Goal: Task Accomplishment & Management: Manage account settings

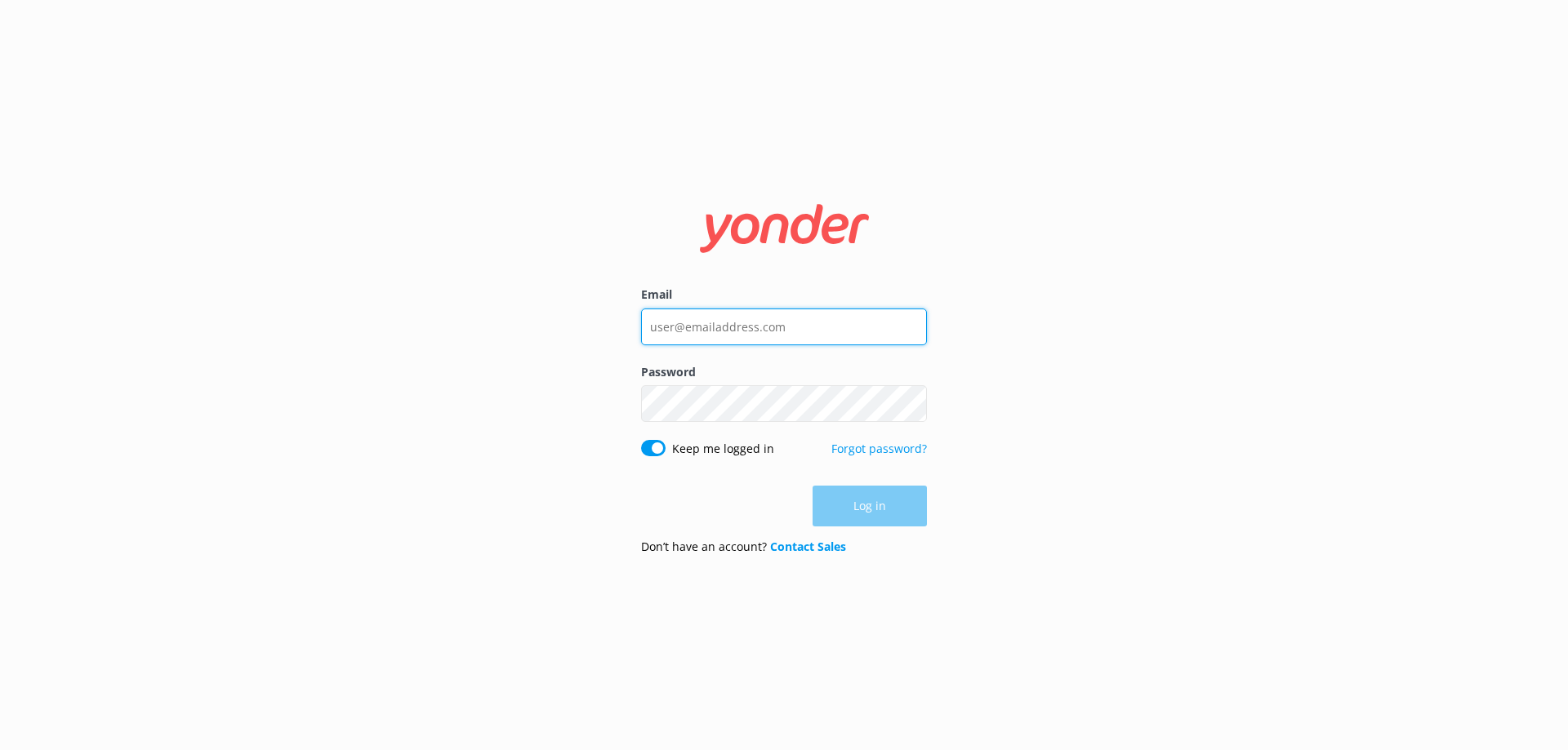
type input "[EMAIL_ADDRESS][DOMAIN_NAME]"
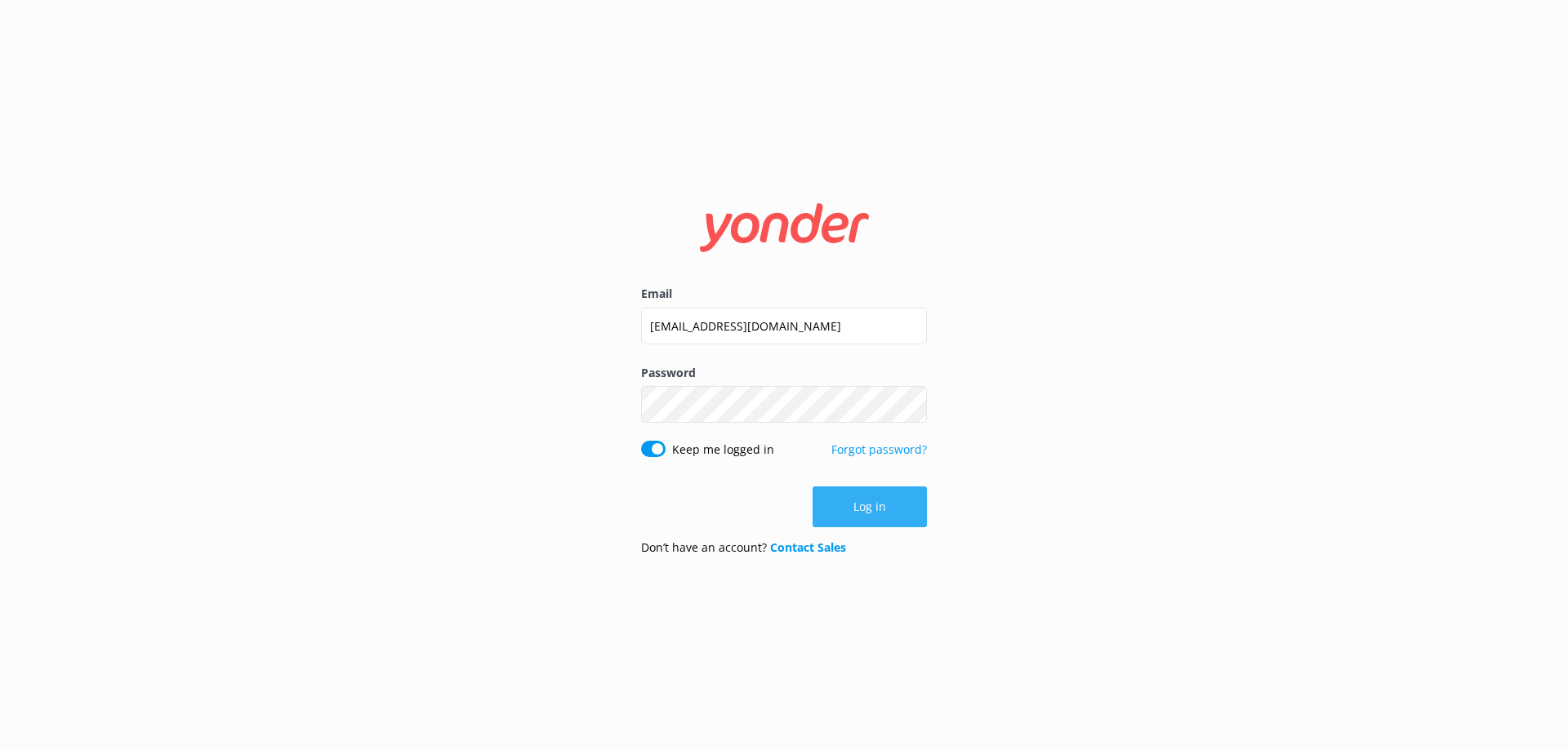
click at [884, 514] on button "Log in" at bounding box center [869, 506] width 114 height 41
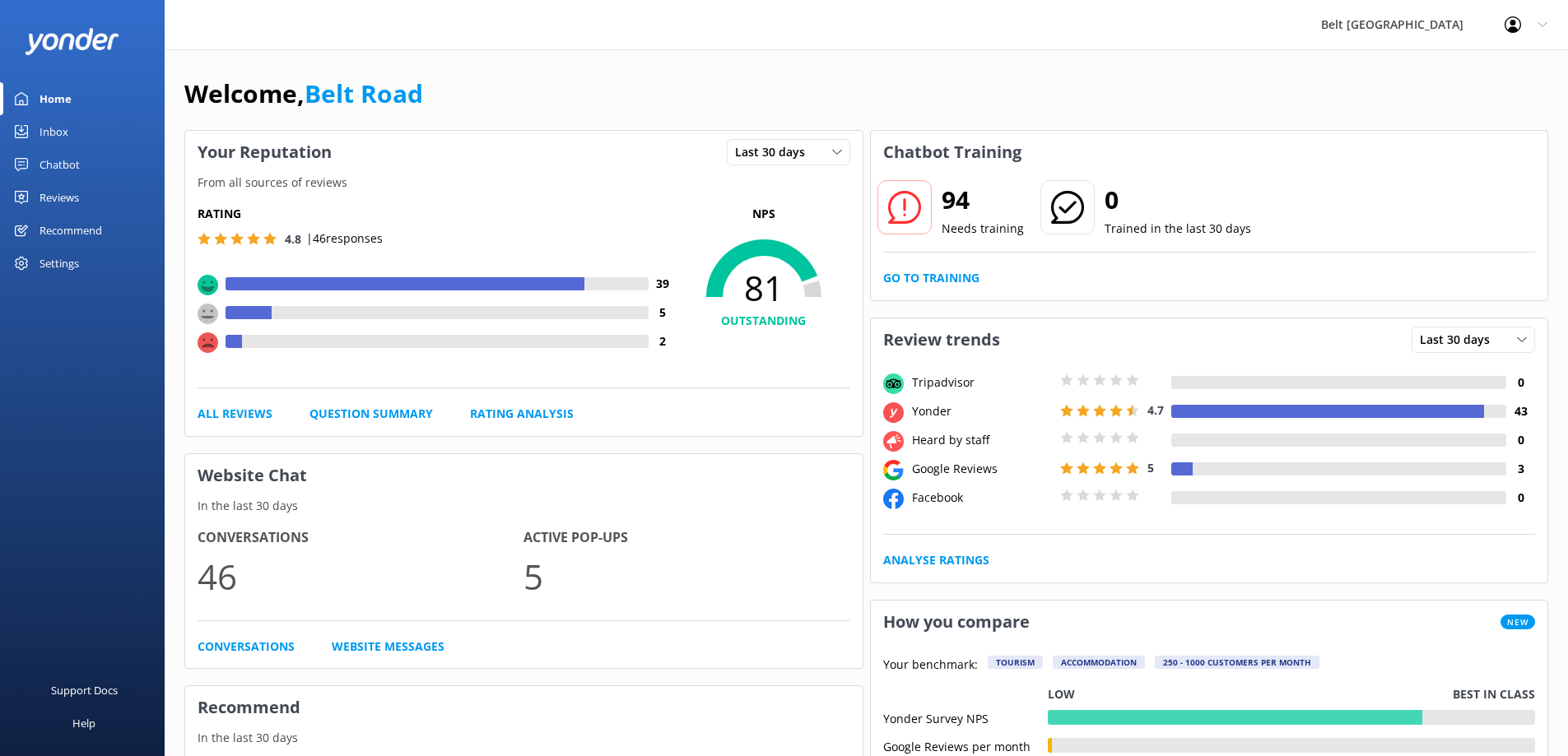
click at [65, 129] on div "Inbox" at bounding box center [54, 131] width 29 height 33
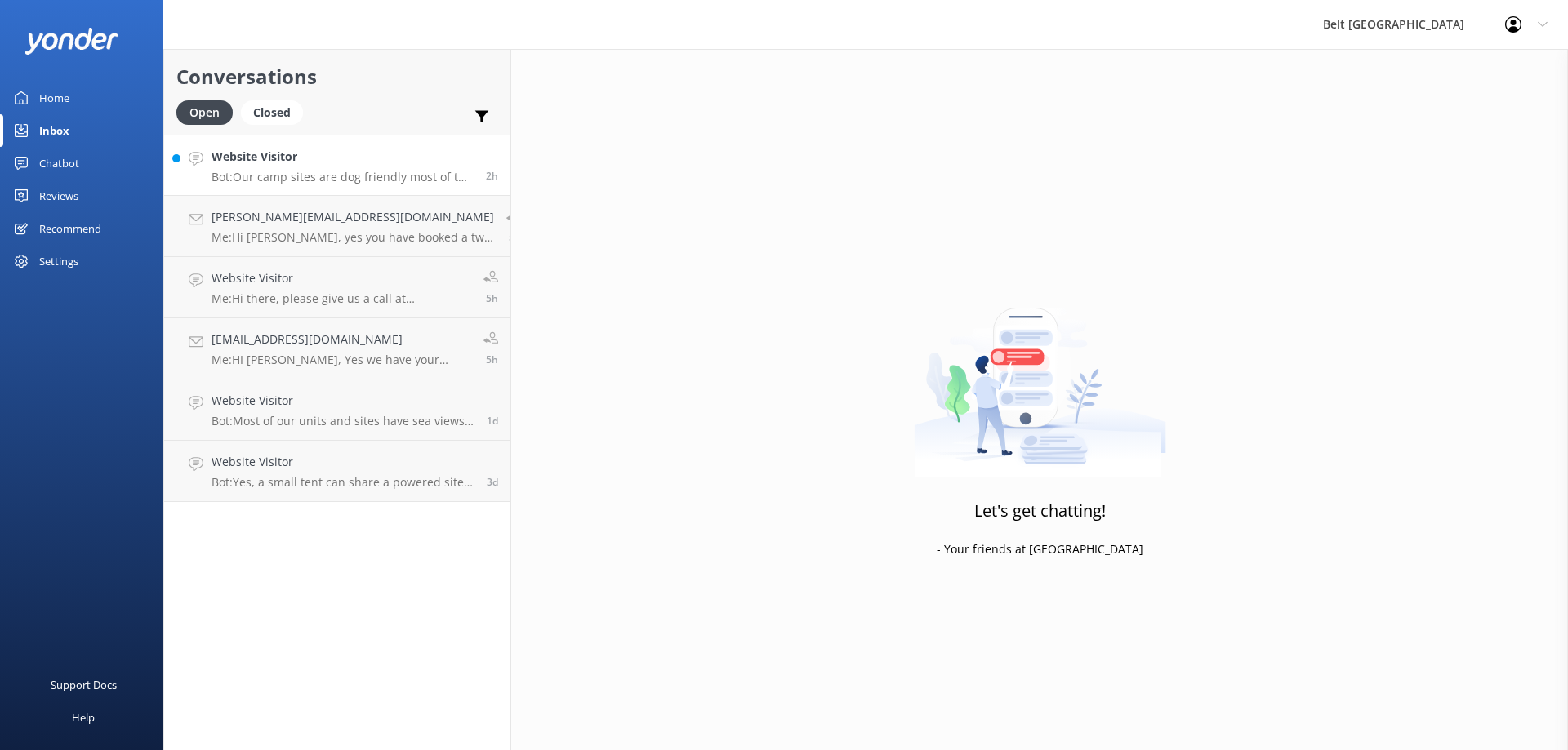
click at [335, 173] on p "Bot: Our camp sites are dog friendly most of the year. You can view our pet pol…" at bounding box center [342, 176] width 262 height 14
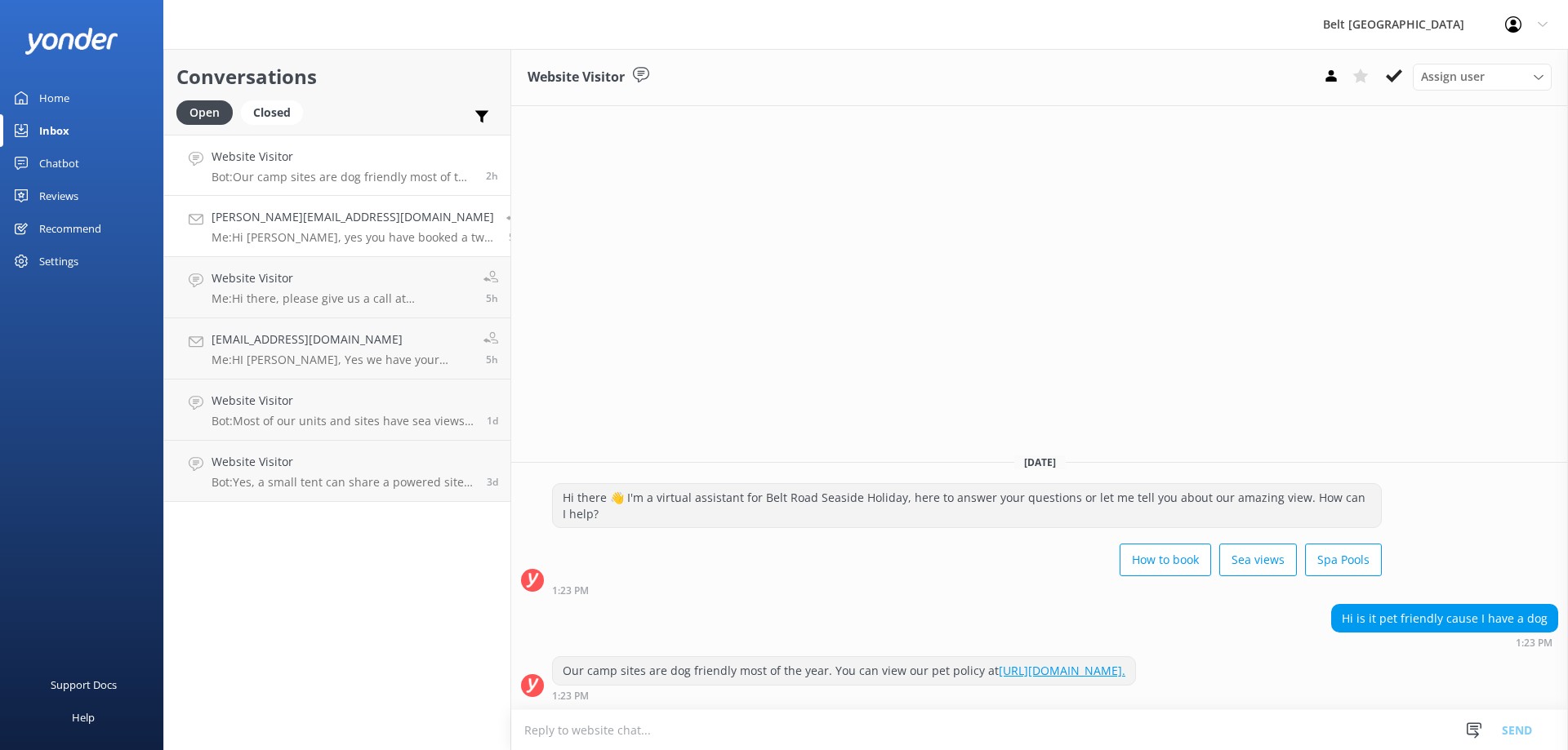
click at [327, 230] on p "Me: Hi Margaret, yes you have booked a two bedroom motel. Thanks Rosie" at bounding box center [352, 237] width 283 height 14
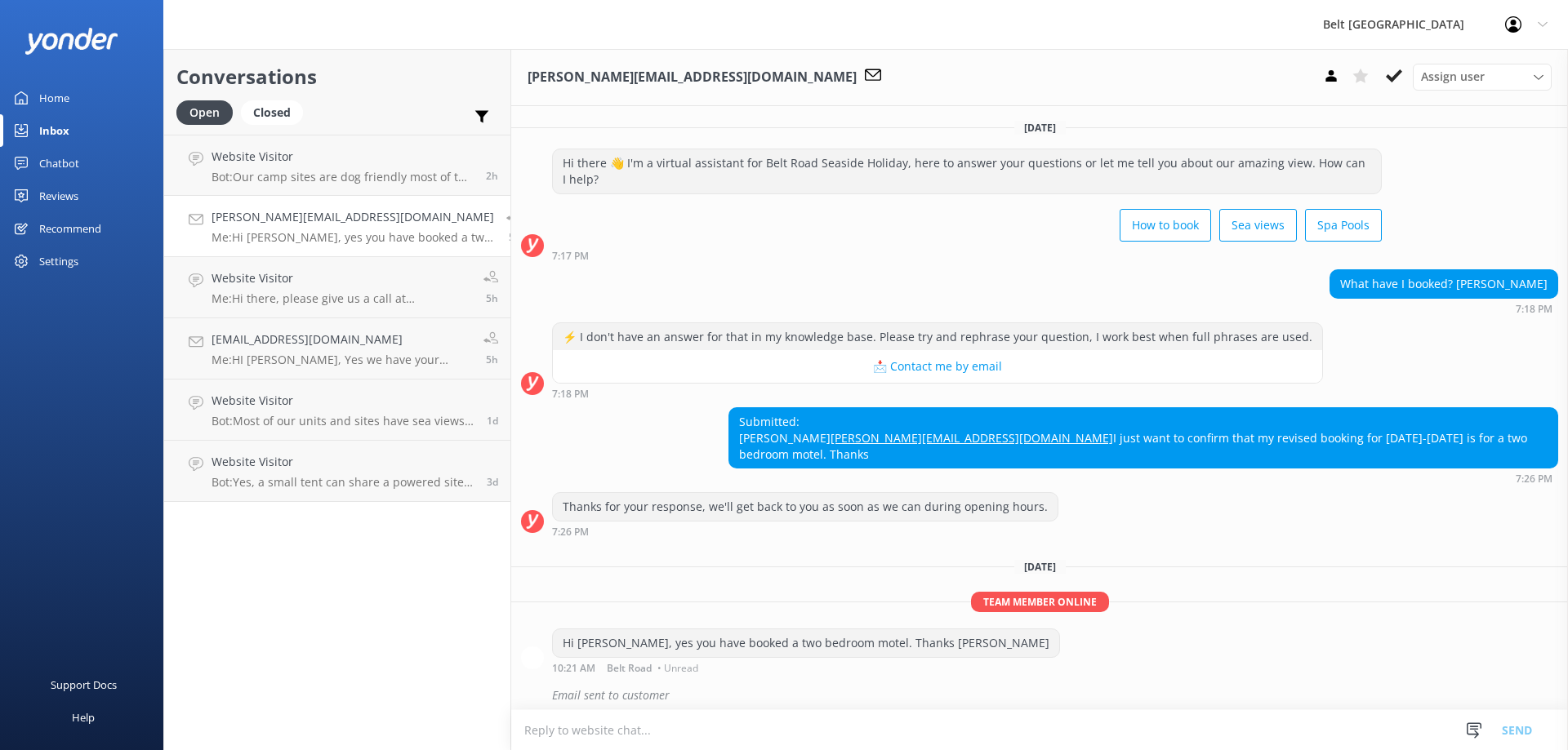
scroll to position [24, 0]
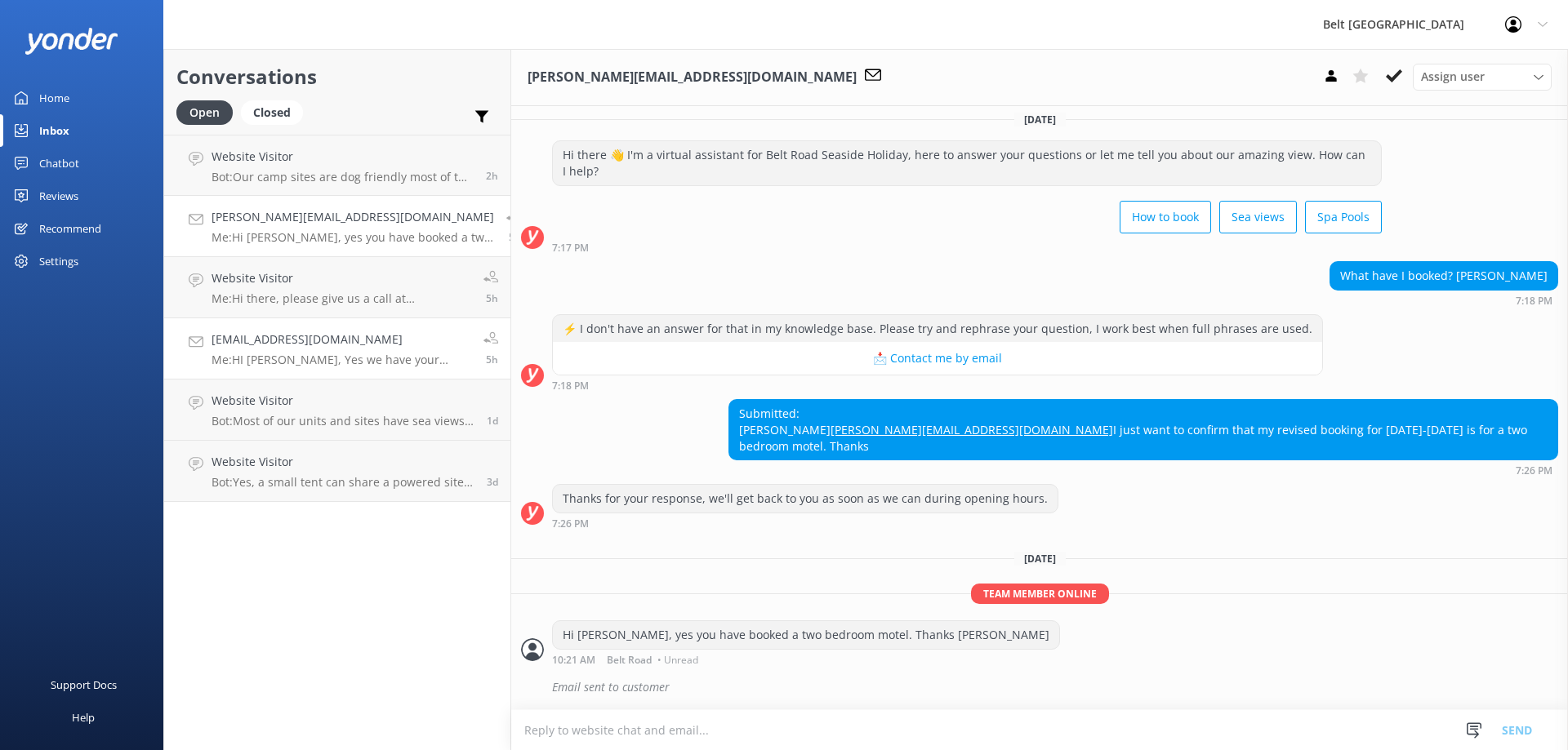
click at [388, 365] on p "Me: HI Mike, Yes we have your booking for Womad and we have you in your preferr…" at bounding box center [341, 360] width 260 height 14
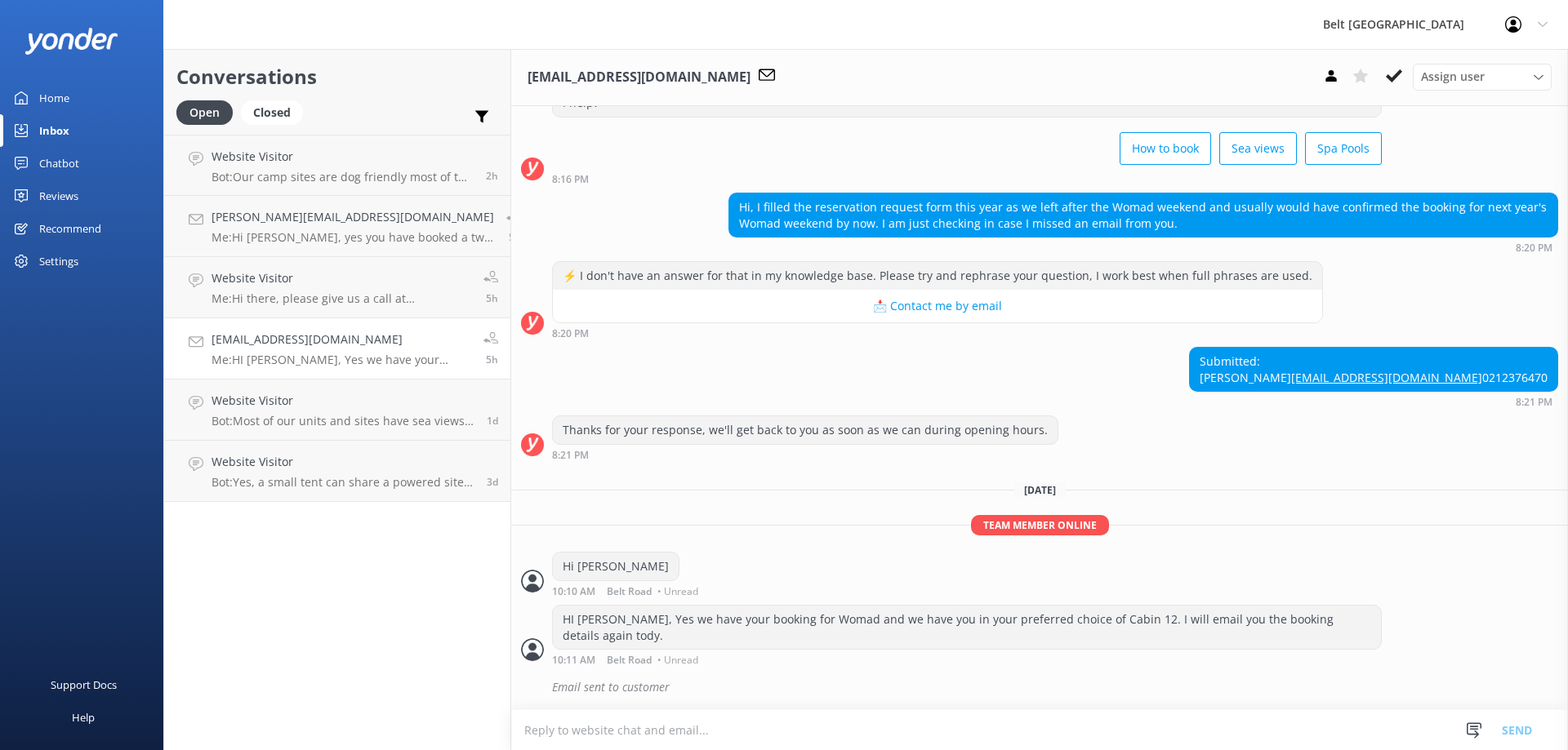
scroll to position [92, 0]
click at [341, 475] on div "Website Visitor Bot: Yes, a small tent can share a powered site with a caravan,…" at bounding box center [343, 470] width 263 height 35
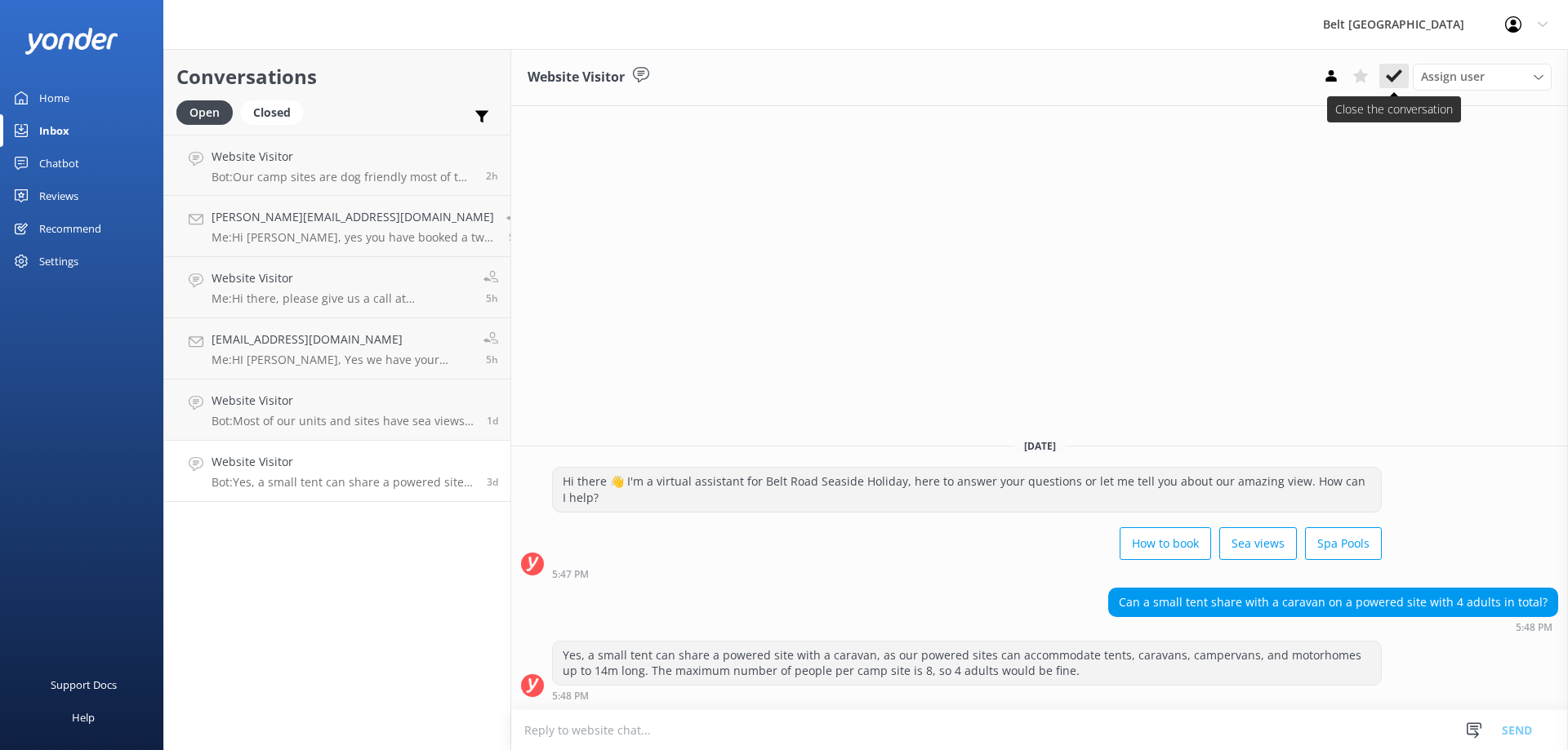
click at [1397, 76] on use at bounding box center [1394, 76] width 16 height 13
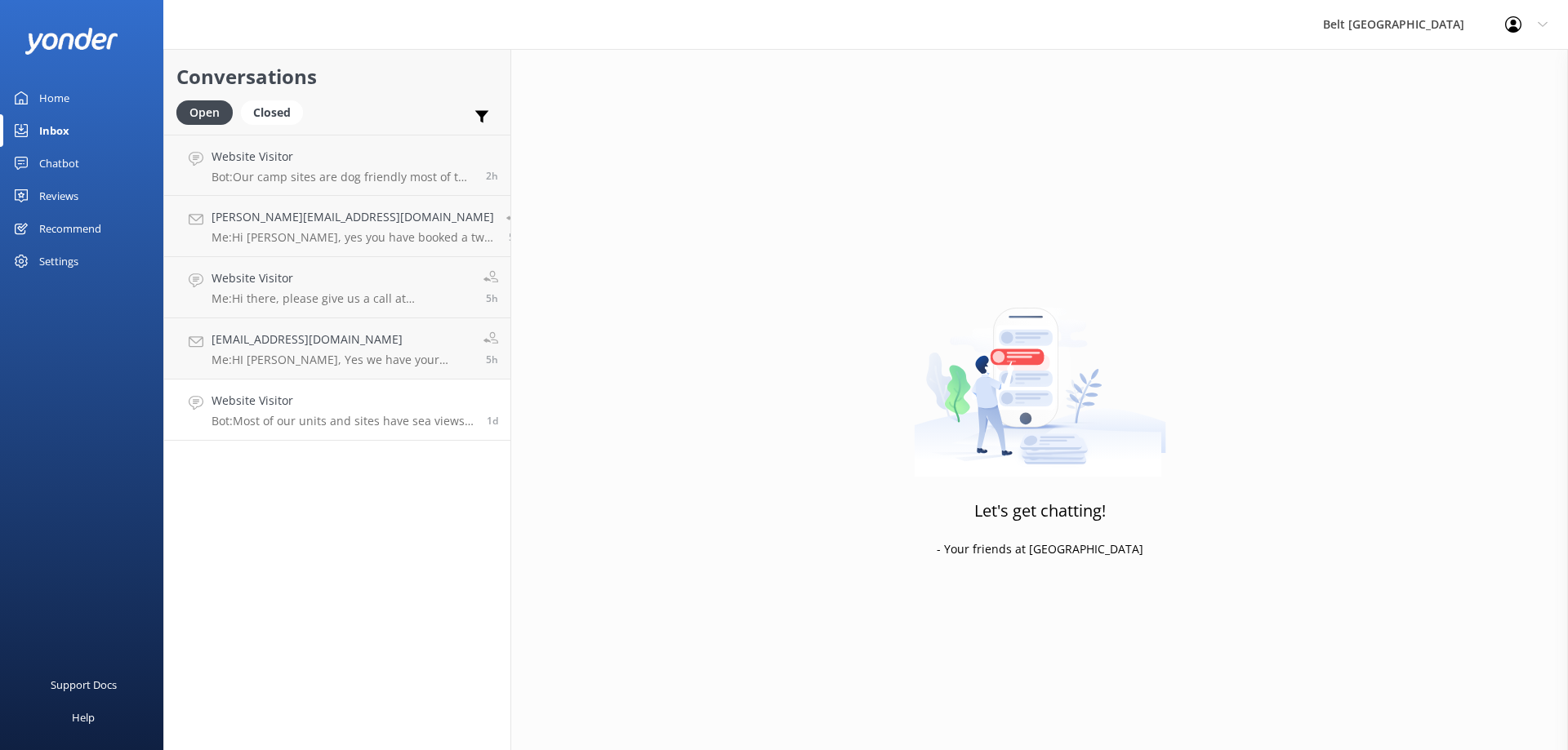
click at [271, 412] on div "Website Visitor Bot: Most of our units and sites have sea views, offering some …" at bounding box center [343, 410] width 263 height 35
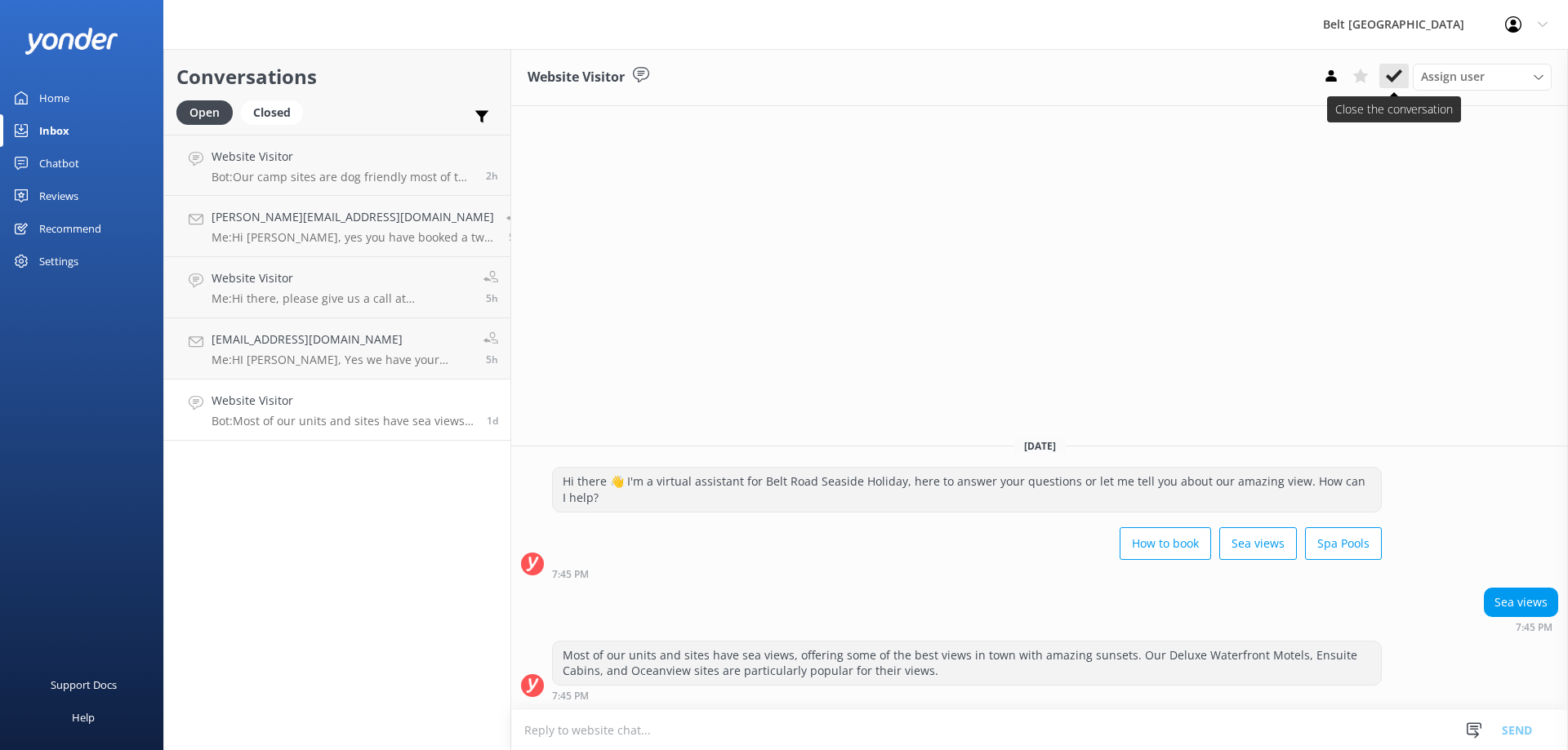
click at [1386, 80] on button at bounding box center [1394, 76] width 30 height 25
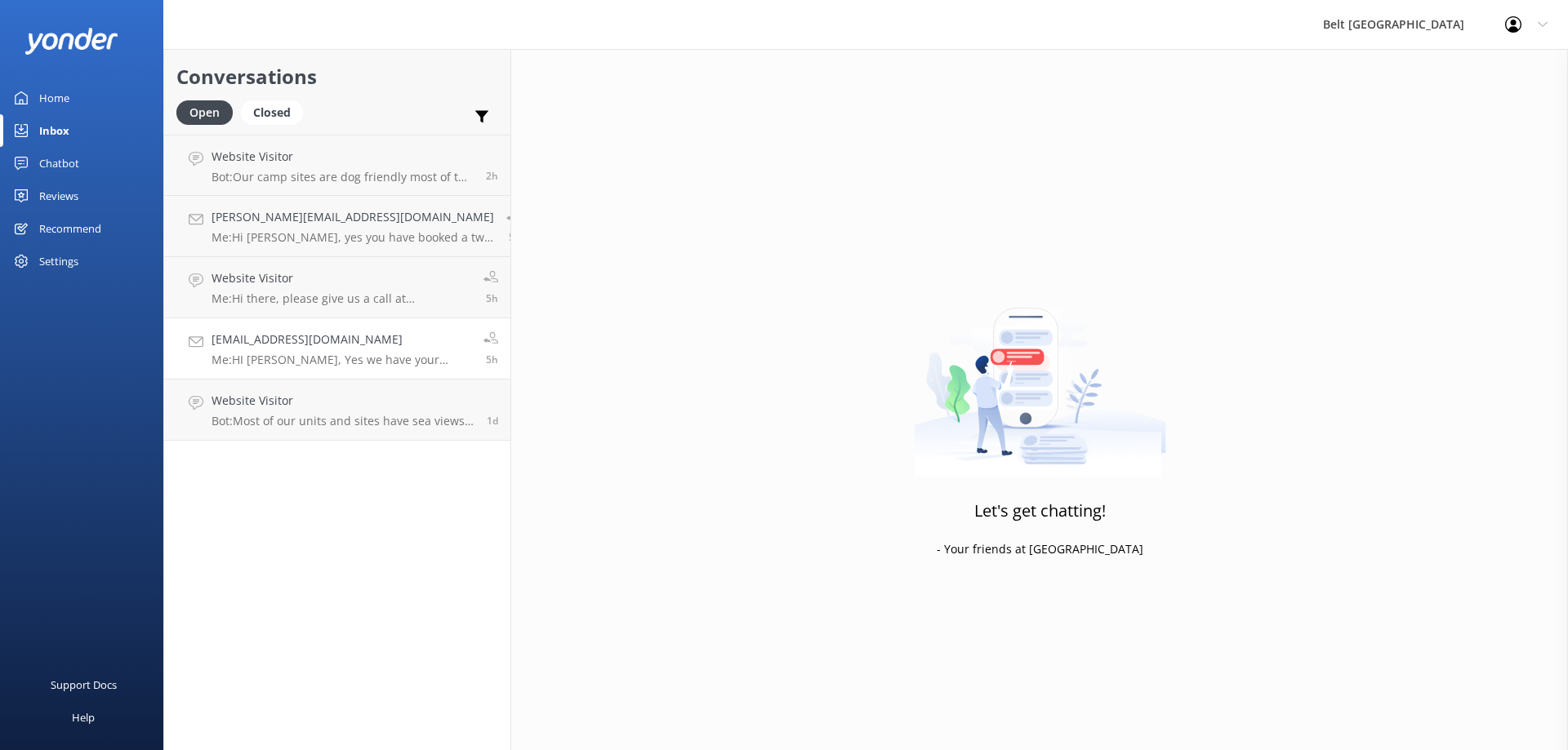
click at [280, 354] on p "Me: HI Mike, Yes we have your booking for Womad and we have you in your preferr…" at bounding box center [341, 360] width 260 height 14
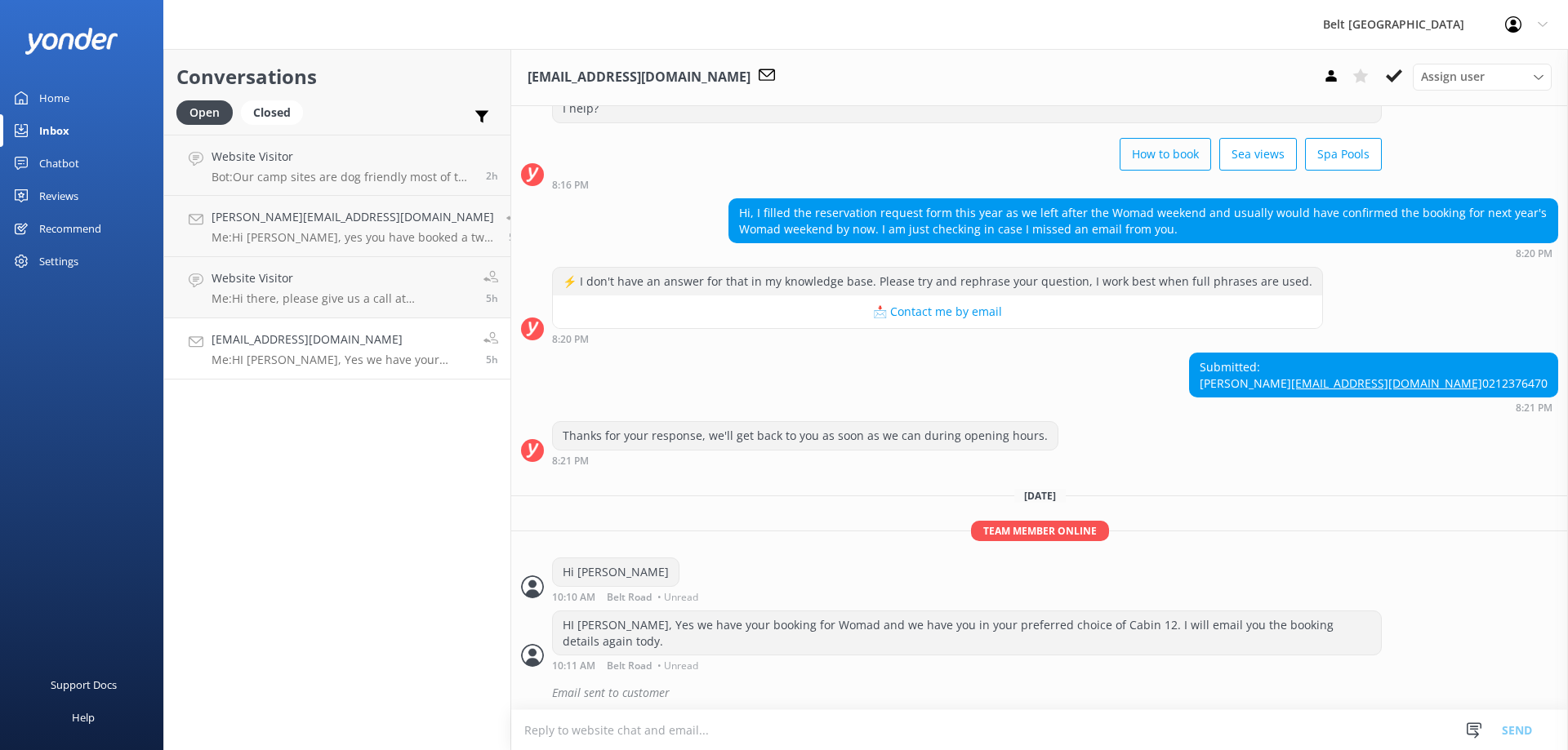
scroll to position [92, 0]
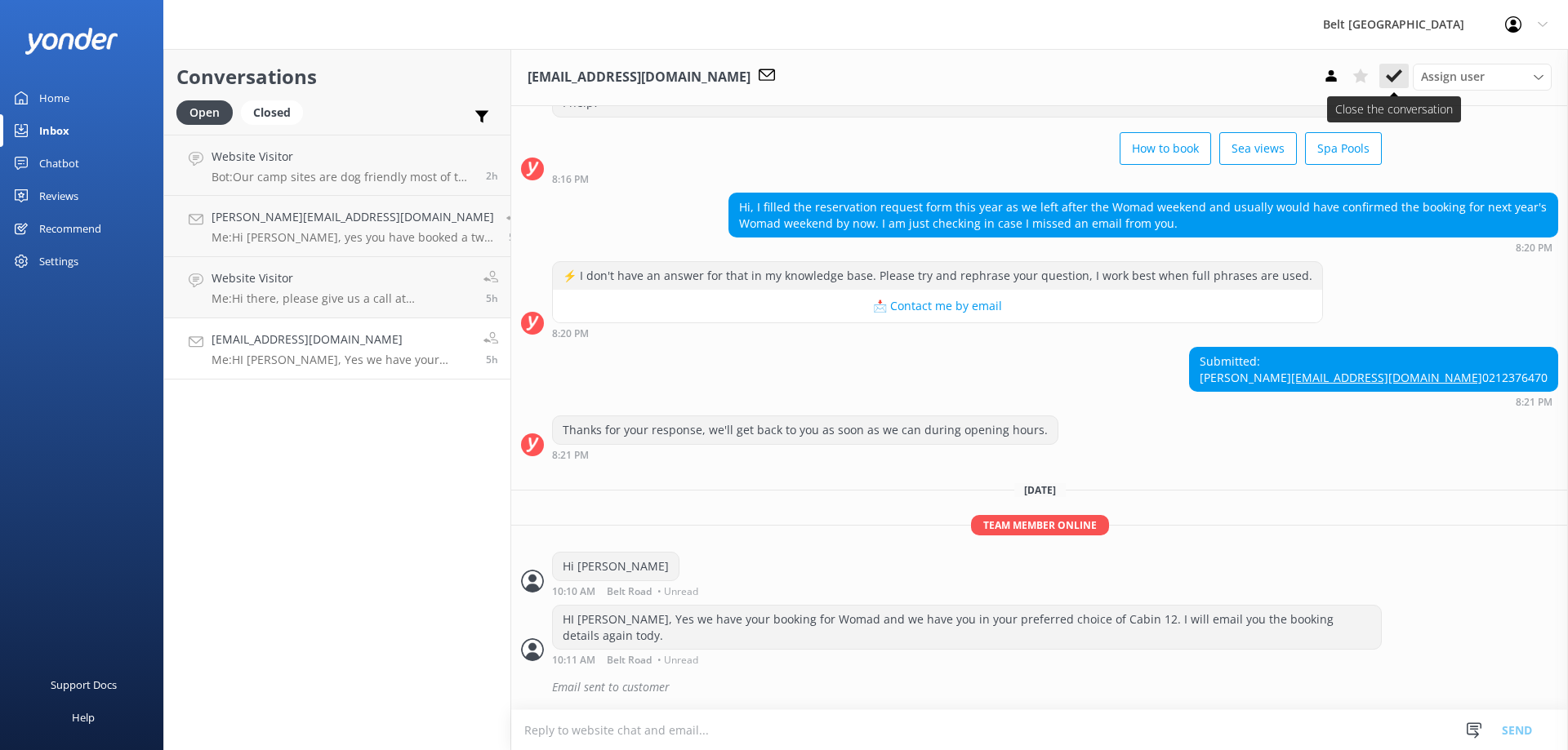
click at [1390, 75] on icon at bounding box center [1394, 76] width 16 height 16
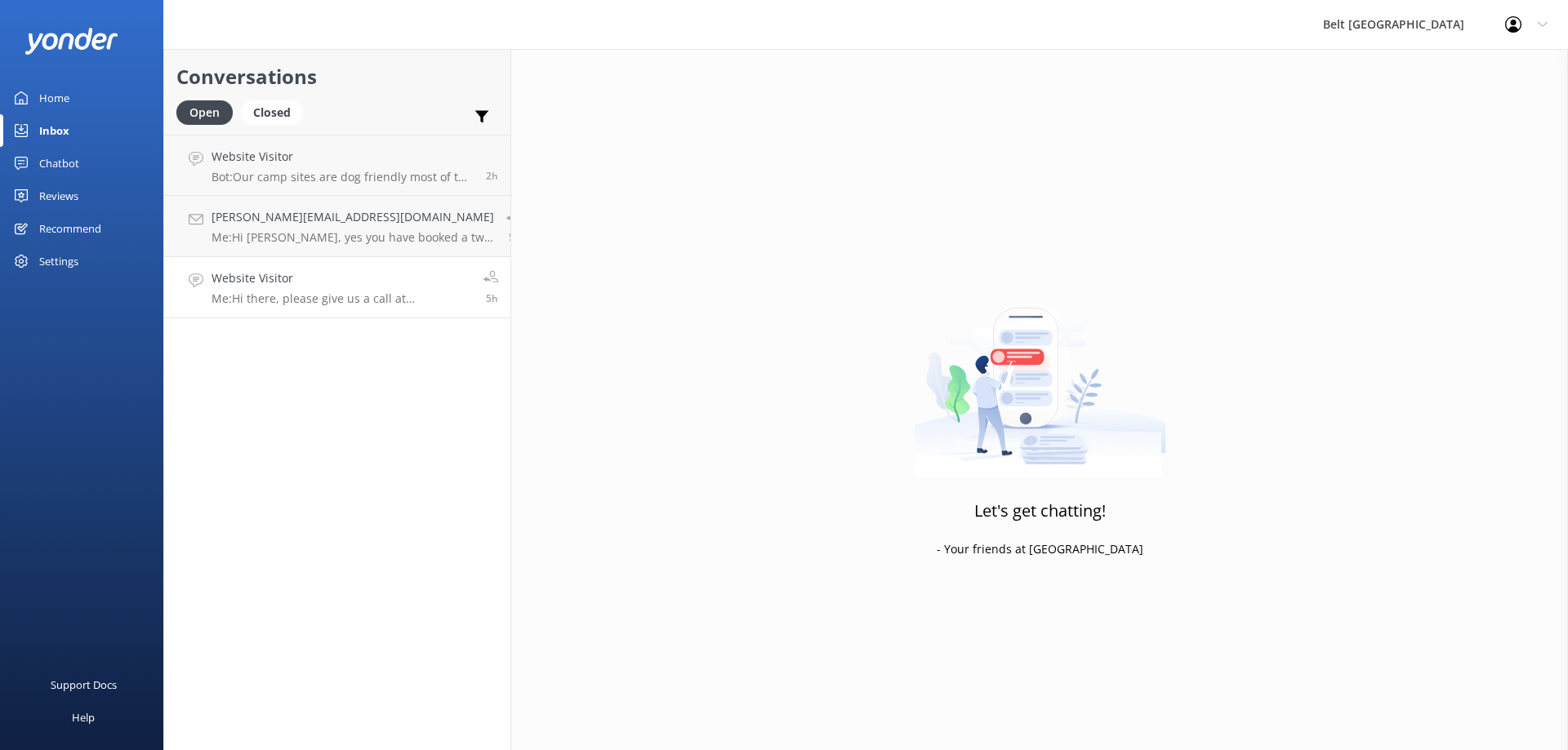
click at [257, 281] on h4 "Website Visitor" at bounding box center [341, 278] width 260 height 18
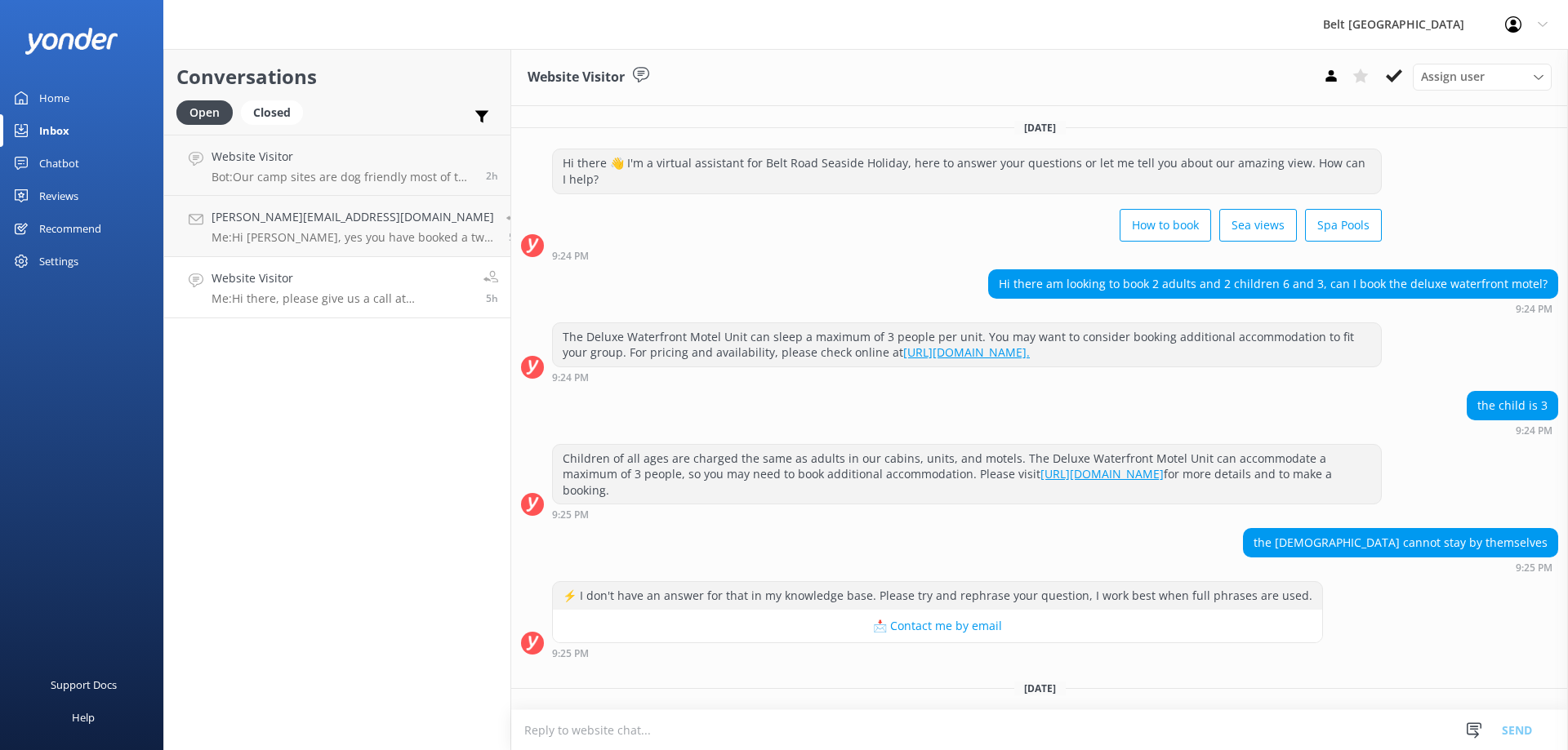
scroll to position [94, 0]
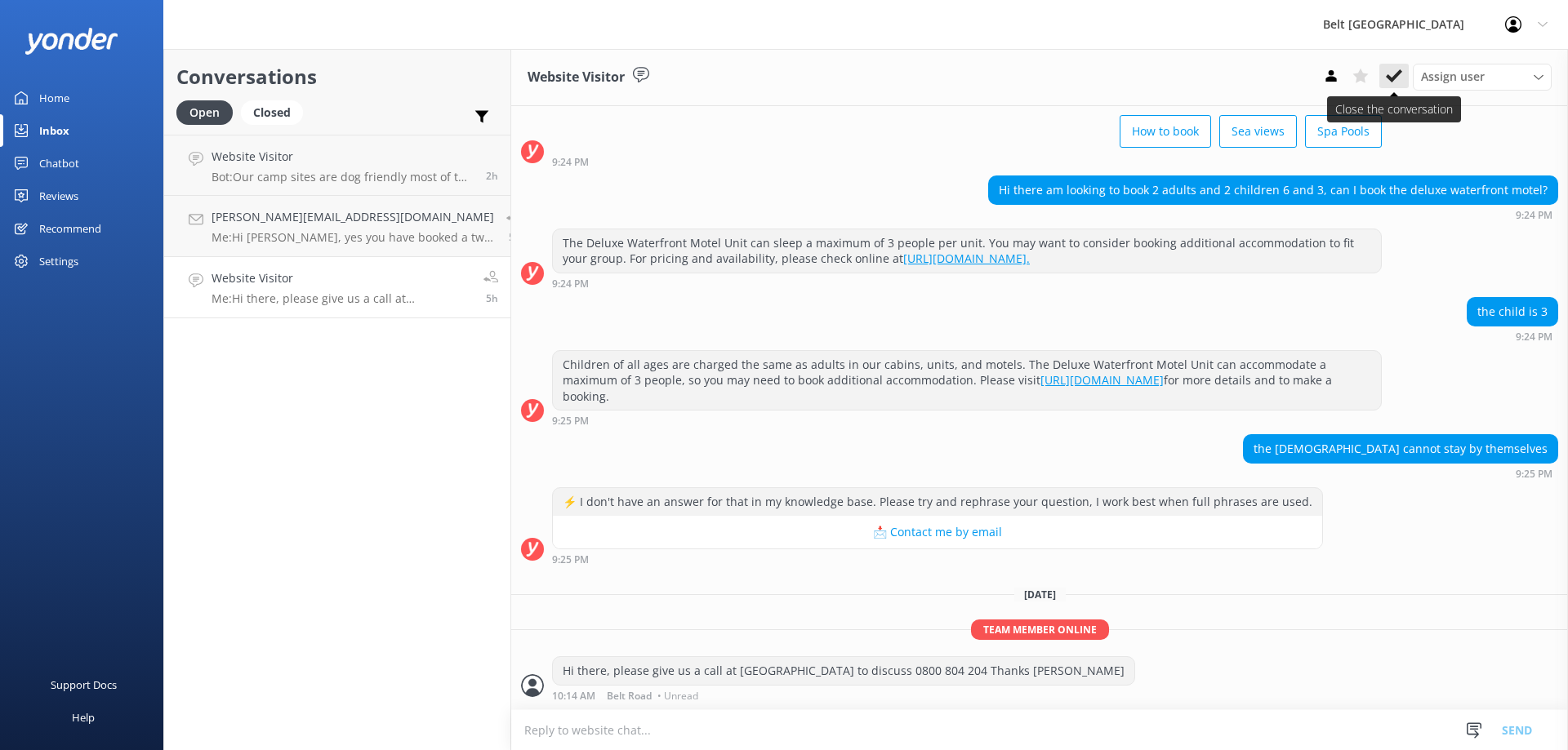
click at [1397, 73] on icon at bounding box center [1394, 76] width 16 height 16
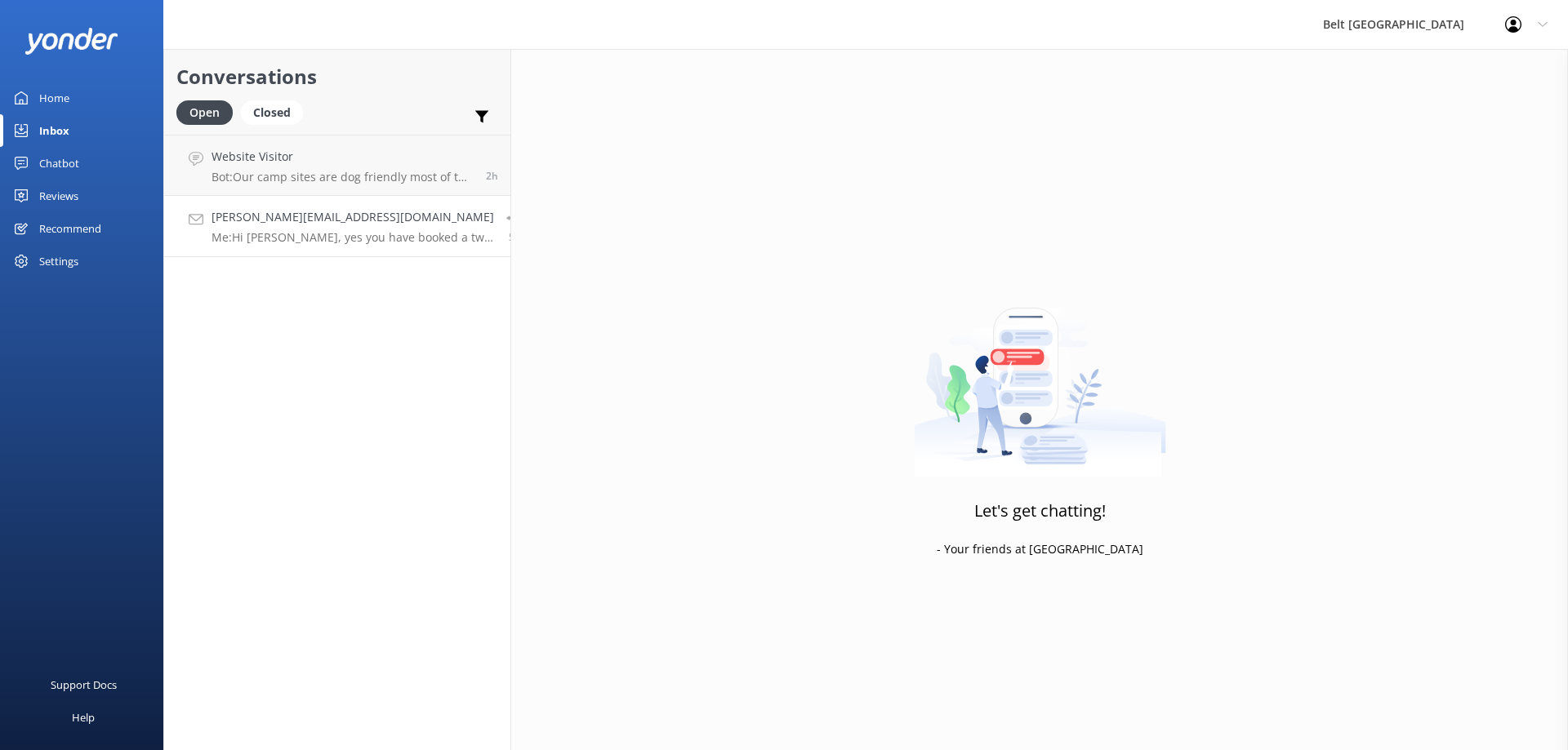
click at [294, 217] on h4 "margaret.waikanae@gmail.com" at bounding box center [352, 217] width 283 height 18
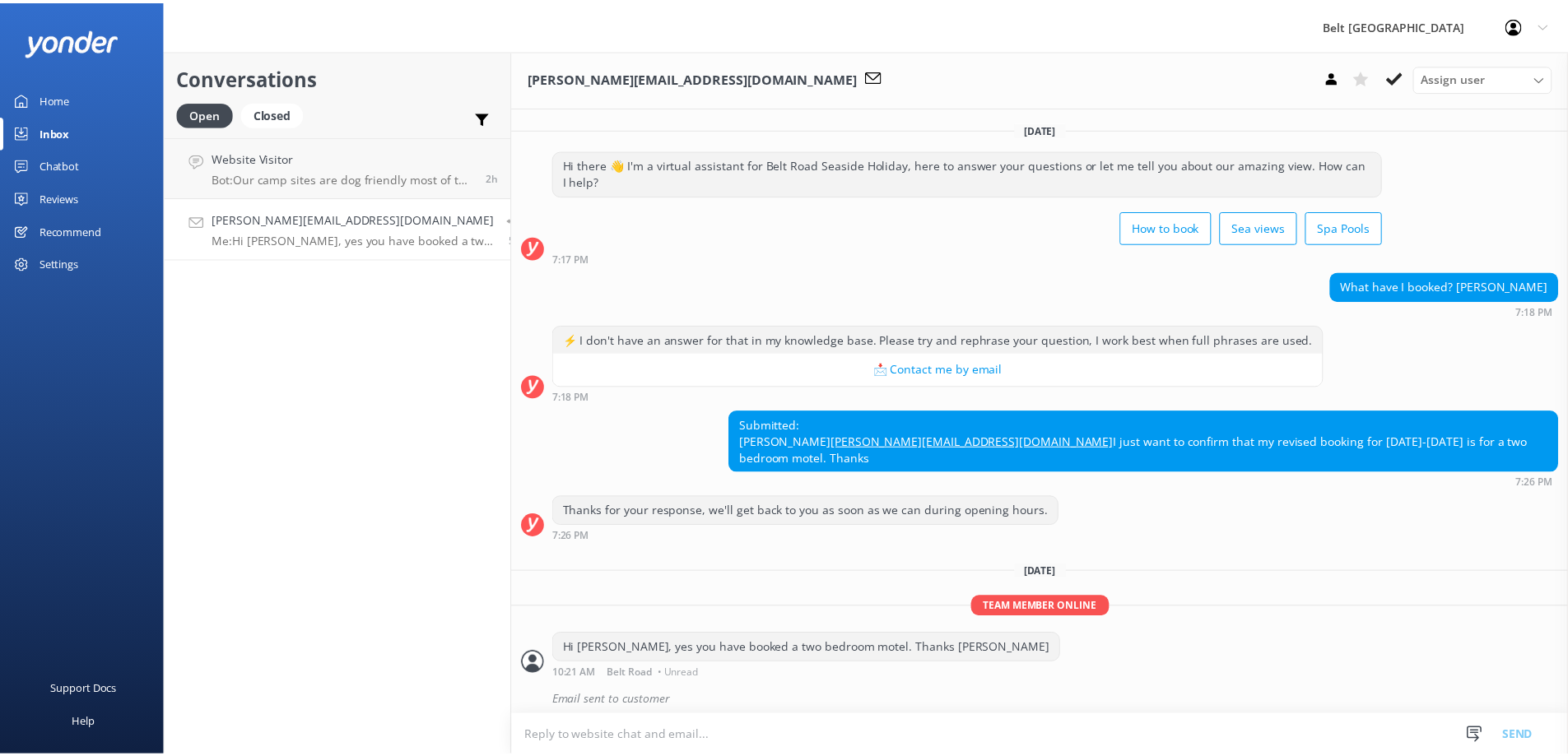
scroll to position [24, 0]
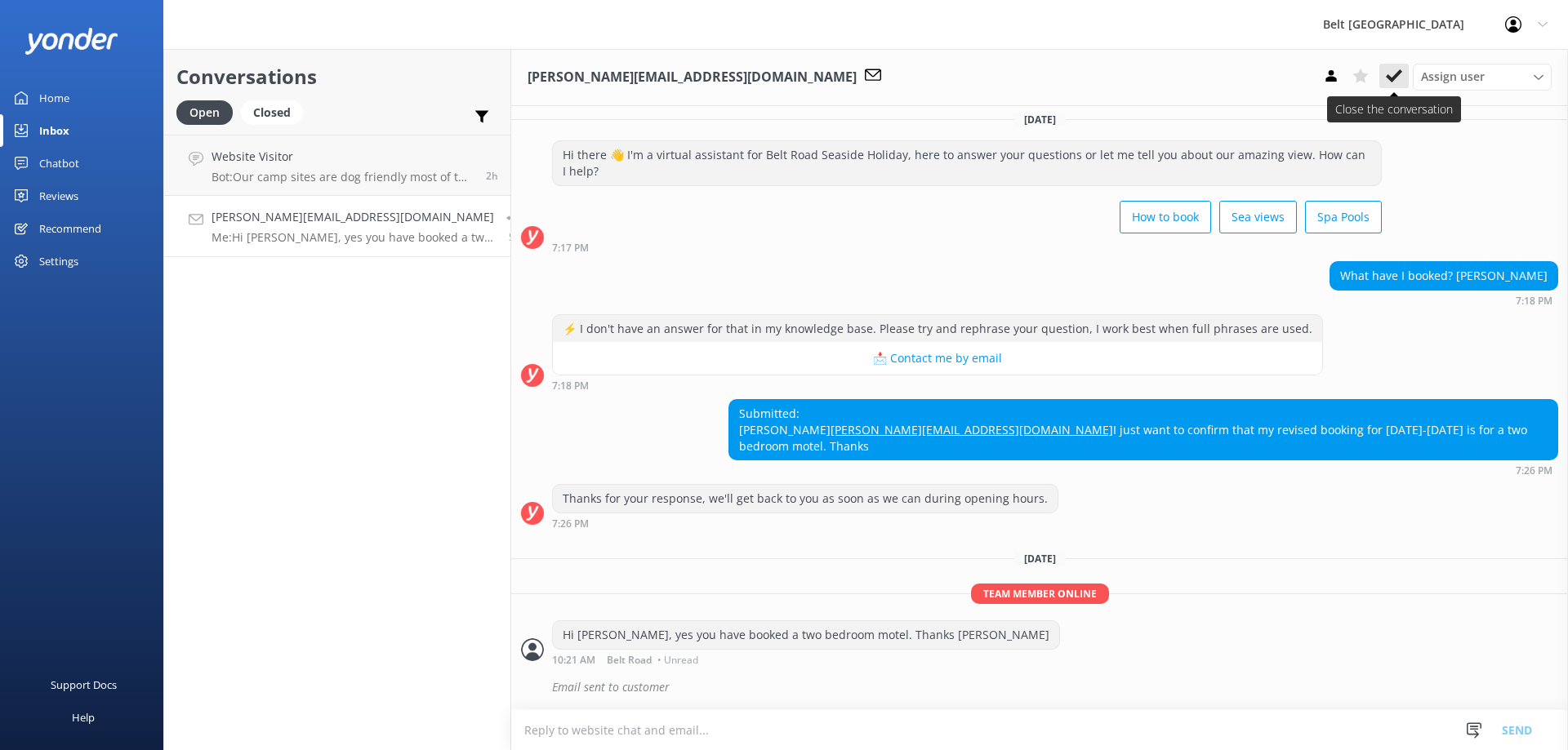
click at [1395, 82] on icon at bounding box center [1394, 76] width 16 height 16
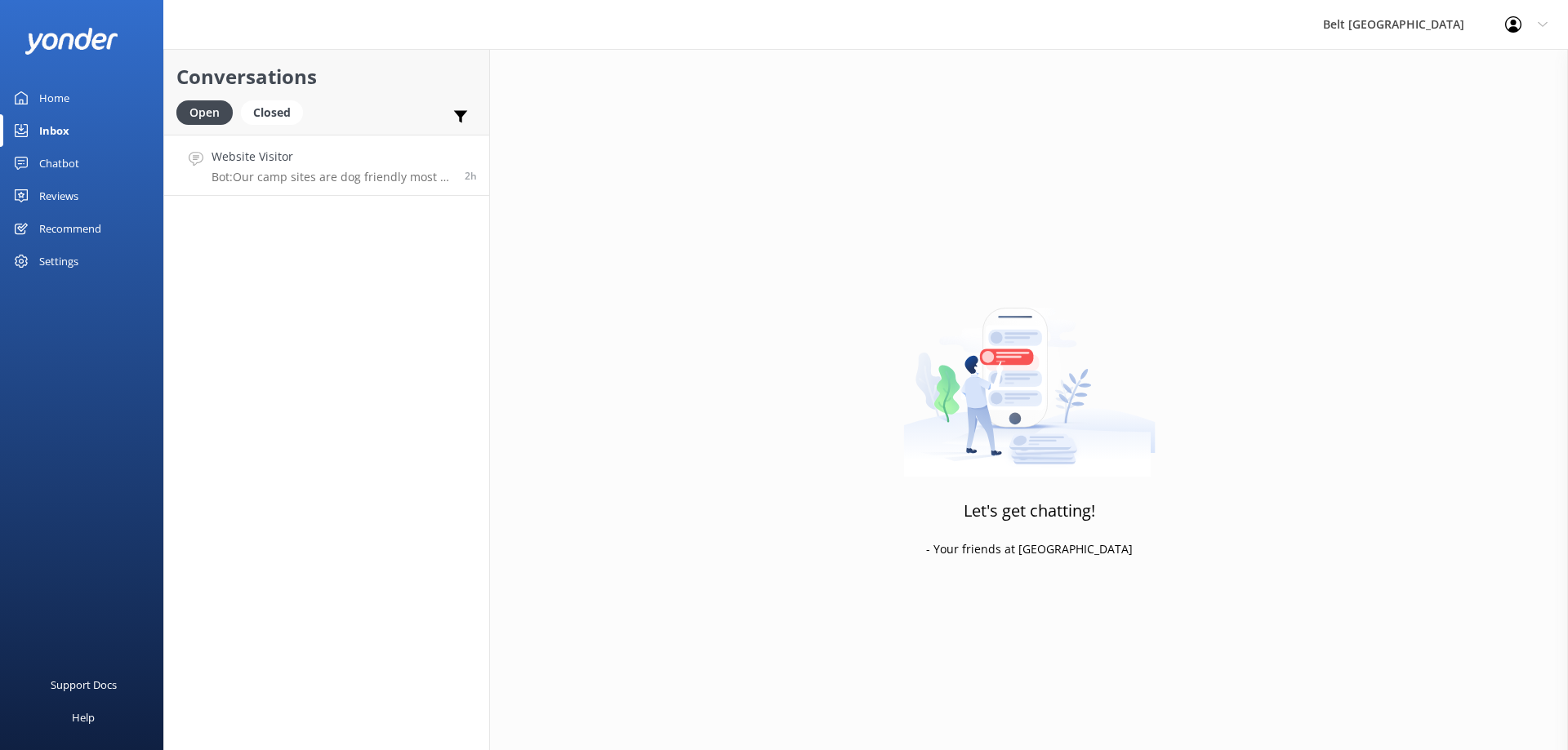
click at [299, 171] on p "Bot: Our camp sites are dog friendly most of the year. You can view our pet pol…" at bounding box center [331, 176] width 241 height 14
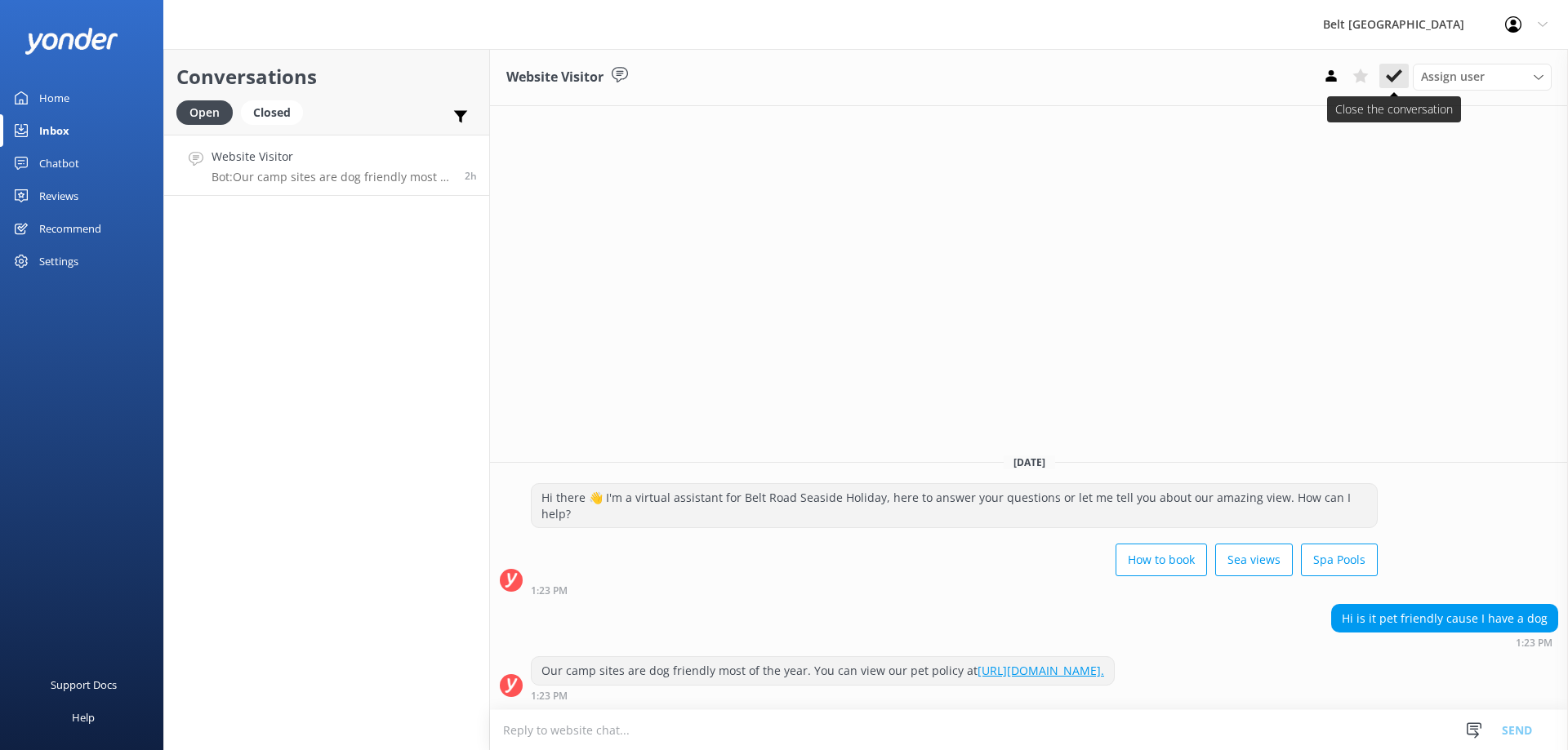
click at [1387, 80] on icon at bounding box center [1394, 76] width 16 height 16
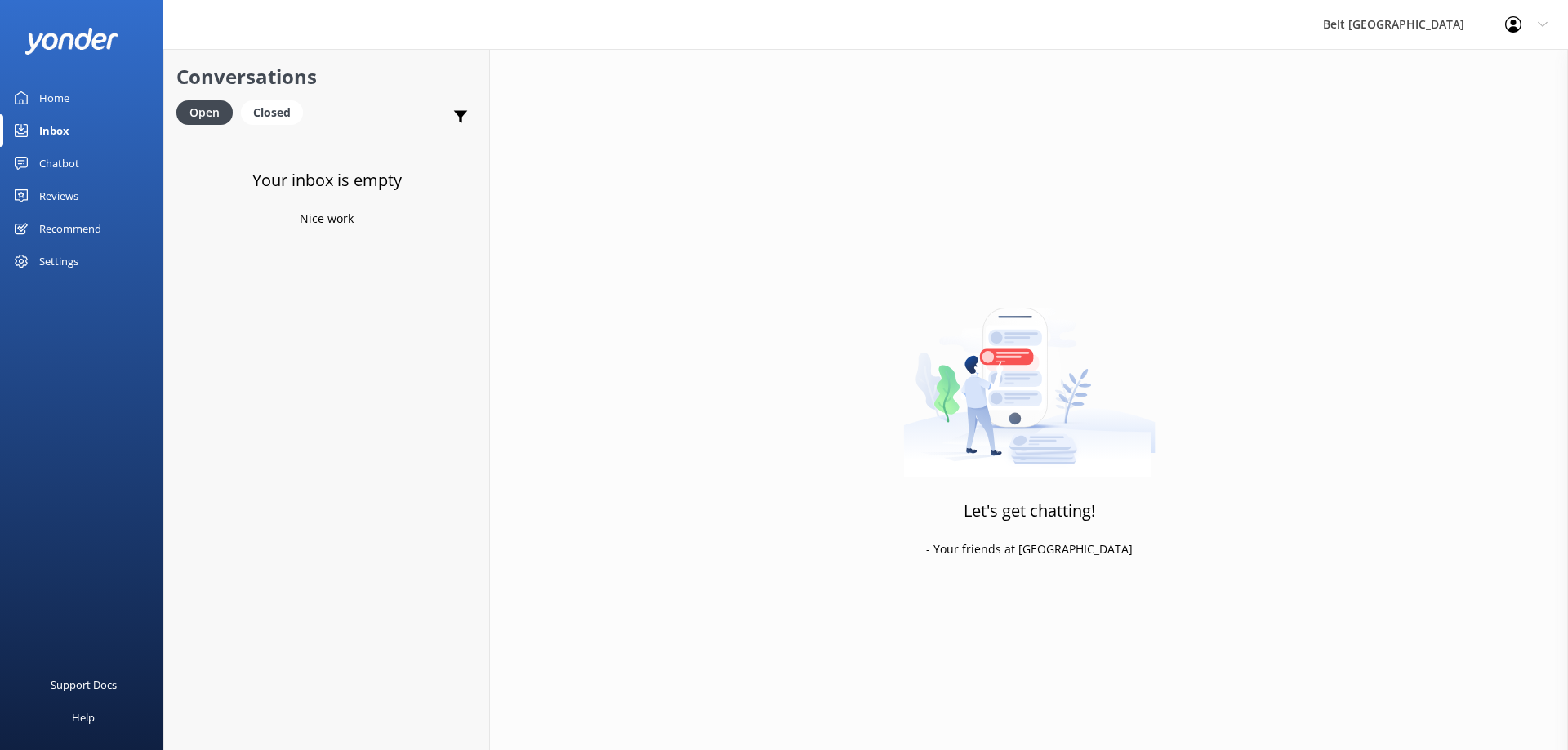
click at [70, 193] on div "Reviews" at bounding box center [59, 196] width 39 height 33
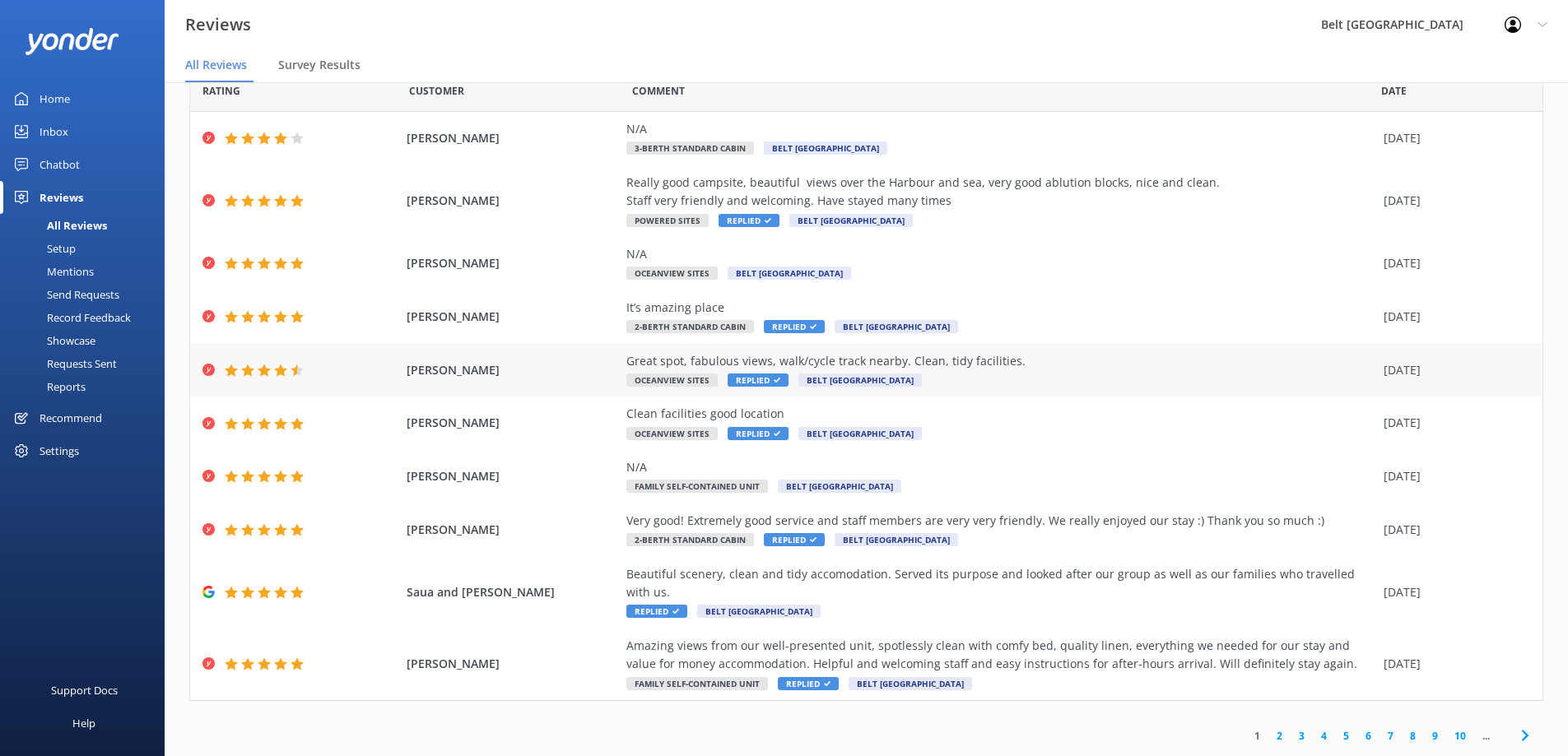
scroll to position [33, 0]
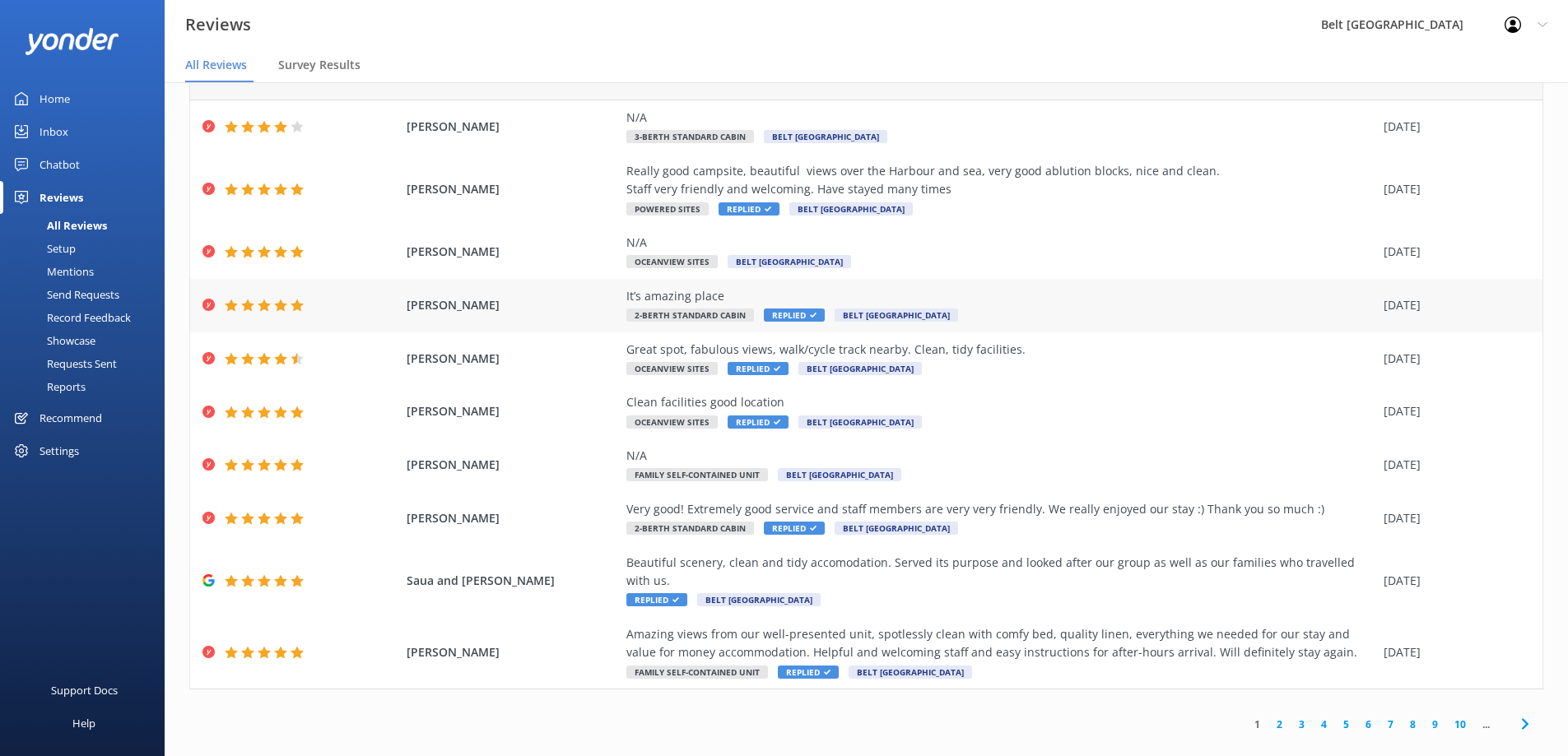
scroll to position [51, 0]
click at [1272, 715] on link "2" at bounding box center [1279, 723] width 22 height 15
